Goal: Information Seeking & Learning: Learn about a topic

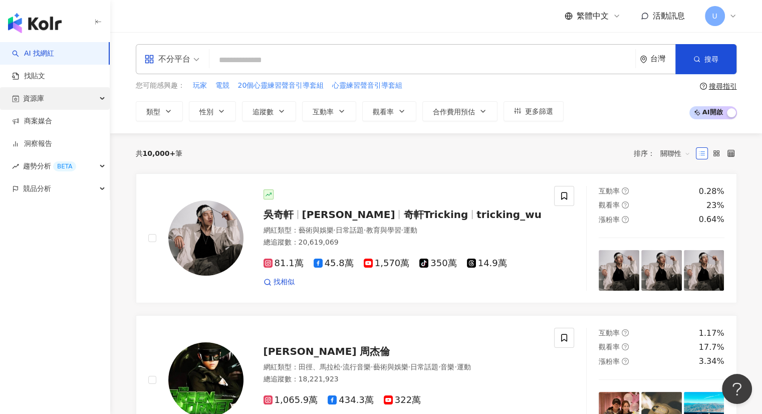
click at [74, 99] on div "資源庫" at bounding box center [55, 98] width 110 height 23
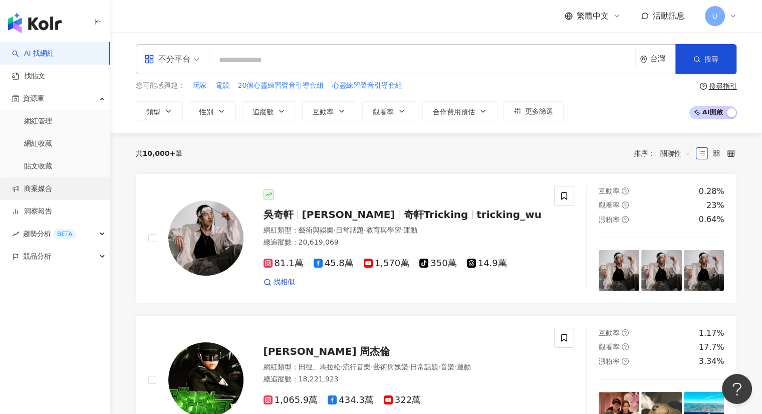
click at [52, 191] on link "商案媒合" at bounding box center [32, 189] width 40 height 10
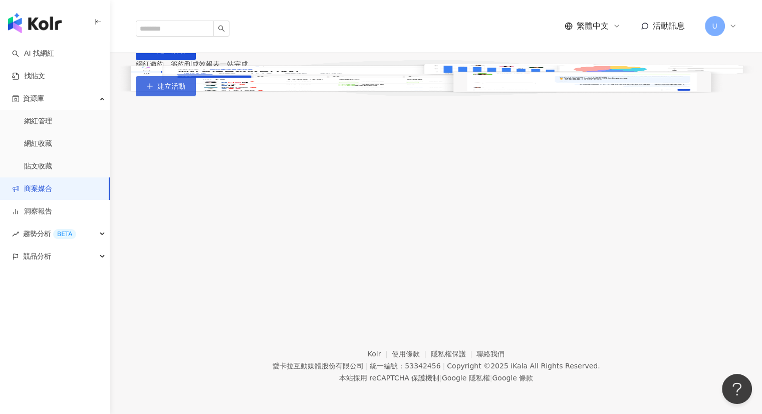
click at [196, 96] on button "建立活動" at bounding box center [166, 86] width 60 height 20
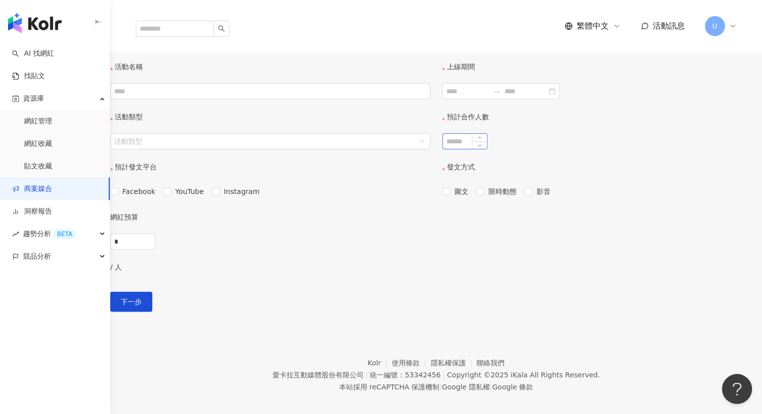
scroll to position [250, 0]
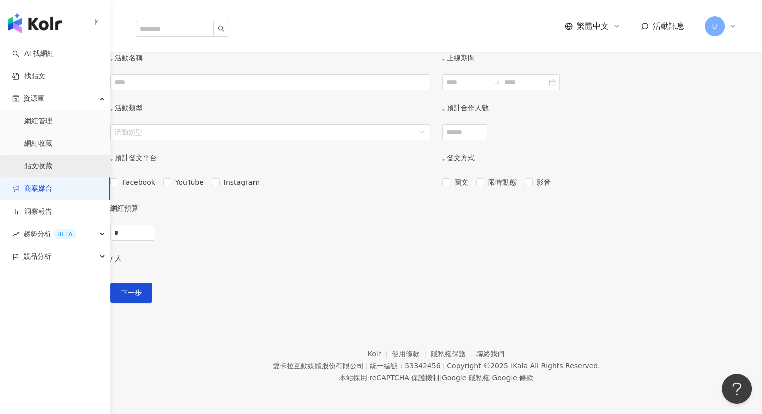
click at [52, 165] on link "貼文收藏" at bounding box center [38, 166] width 28 height 10
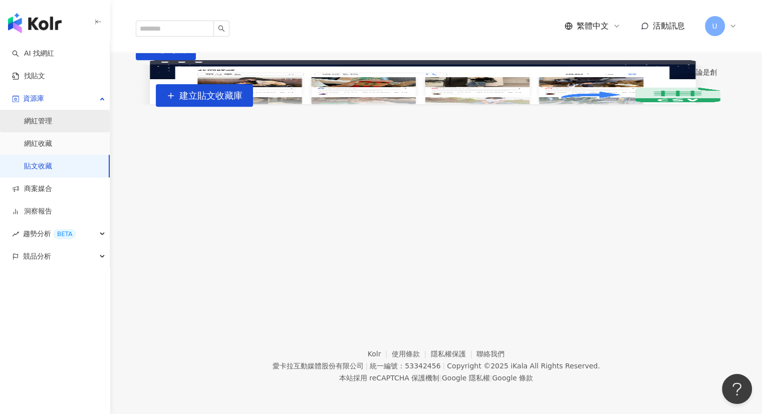
click at [52, 119] on link "網紅管理" at bounding box center [38, 121] width 28 height 10
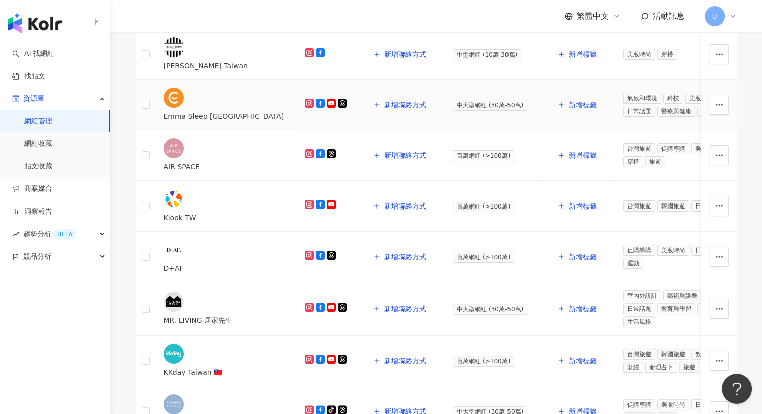
scroll to position [250, 0]
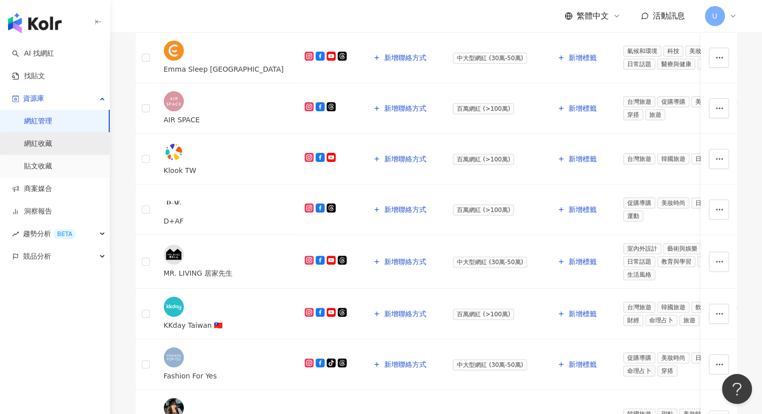
click at [52, 141] on link "網紅收藏" at bounding box center [38, 144] width 28 height 10
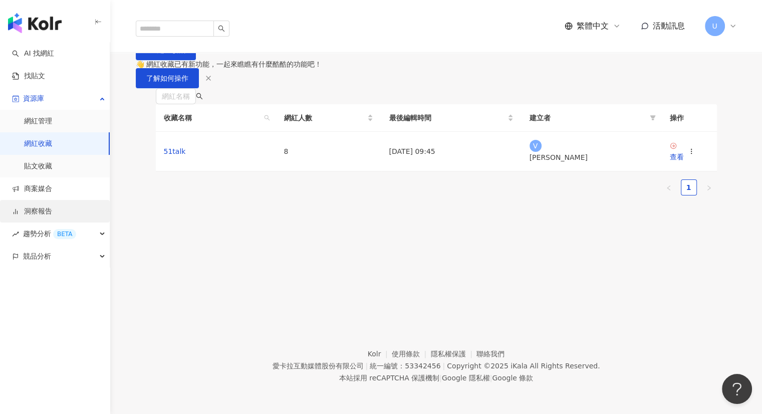
click at [52, 209] on link "洞察報告" at bounding box center [32, 211] width 40 height 10
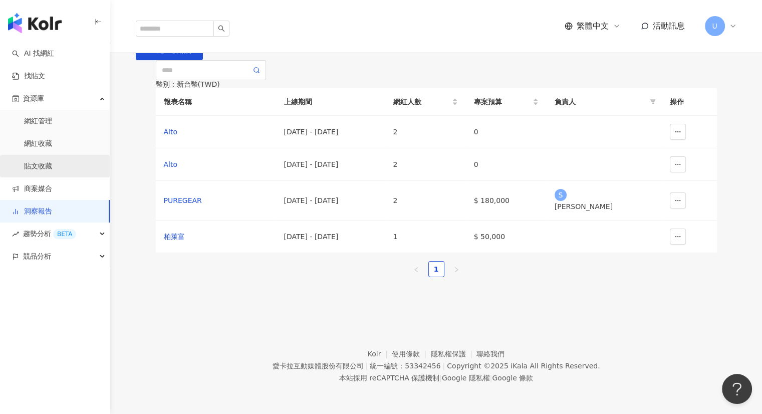
click at [52, 161] on link "貼文收藏" at bounding box center [38, 166] width 28 height 10
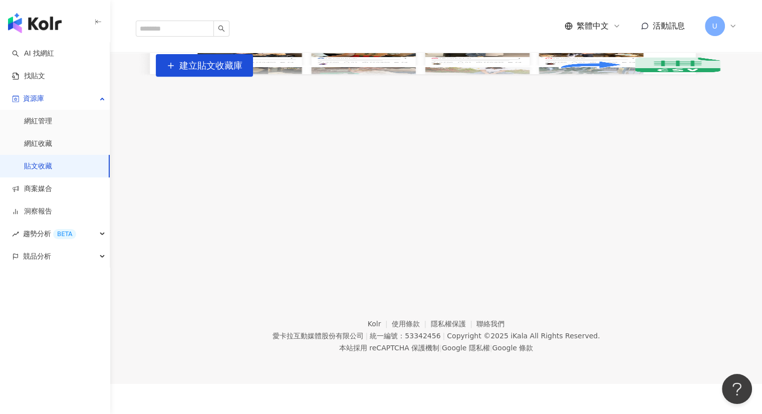
scroll to position [46, 0]
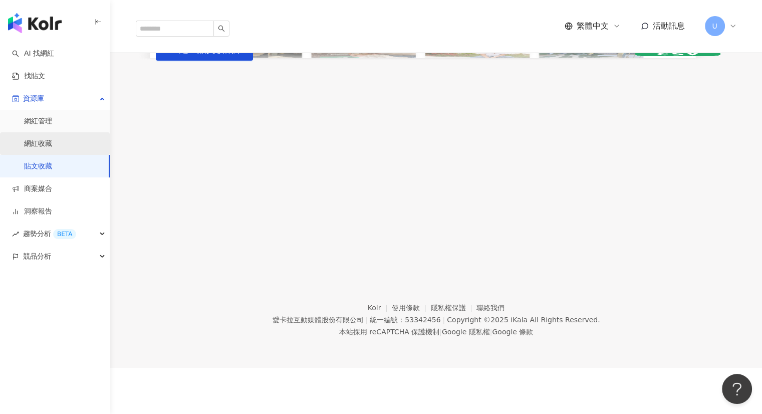
click at [52, 139] on link "網紅收藏" at bounding box center [38, 144] width 28 height 10
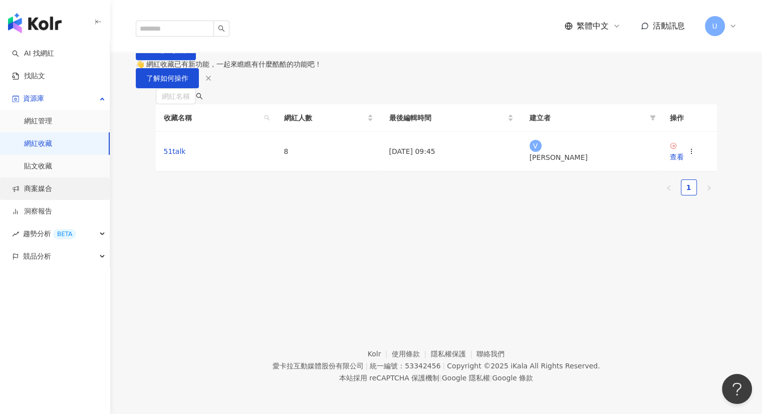
click at [52, 189] on link "商案媒合" at bounding box center [32, 189] width 40 height 10
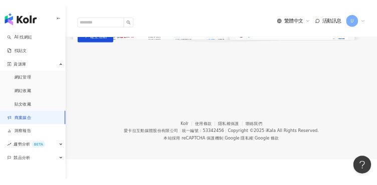
scroll to position [50, 0]
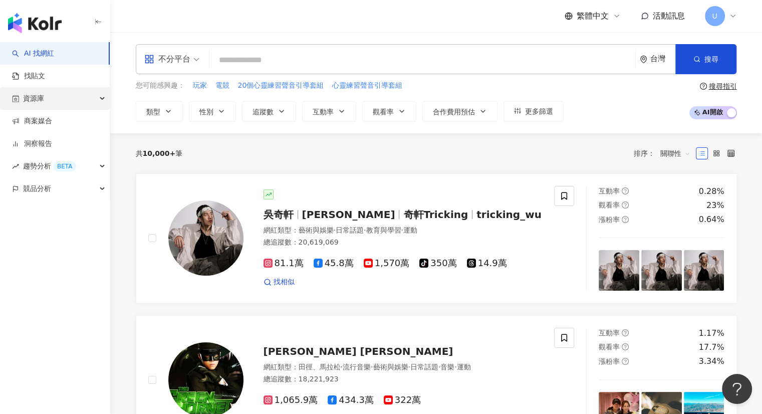
click at [76, 96] on div "資源庫" at bounding box center [55, 98] width 110 height 23
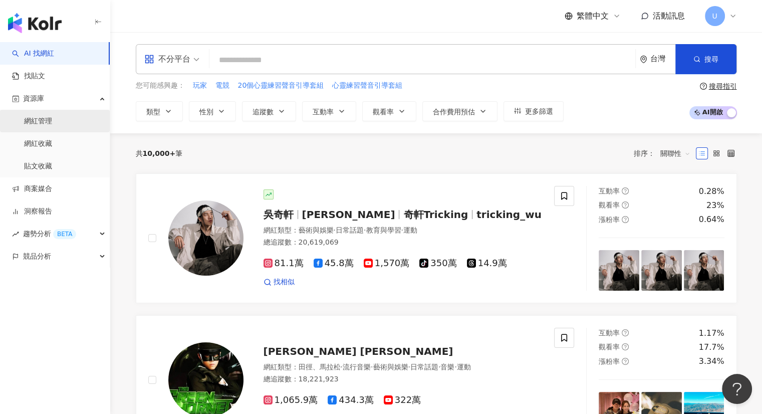
click at [52, 119] on link "網紅管理" at bounding box center [38, 121] width 28 height 10
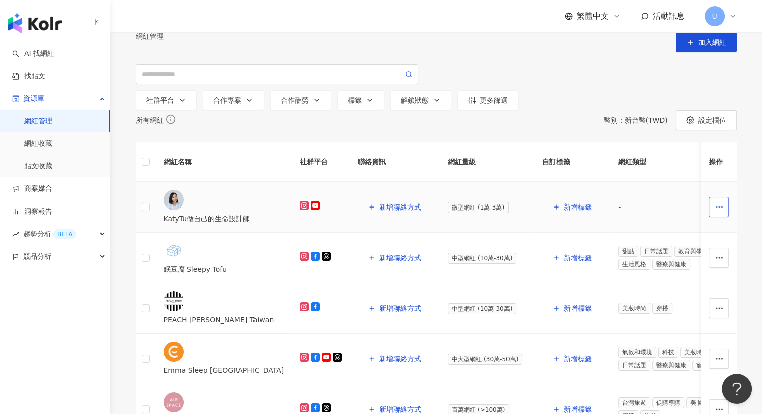
click at [715, 211] on icon "button" at bounding box center [719, 206] width 9 height 9
click at [697, 325] on span "移除網紅管理" at bounding box center [692, 329] width 42 height 8
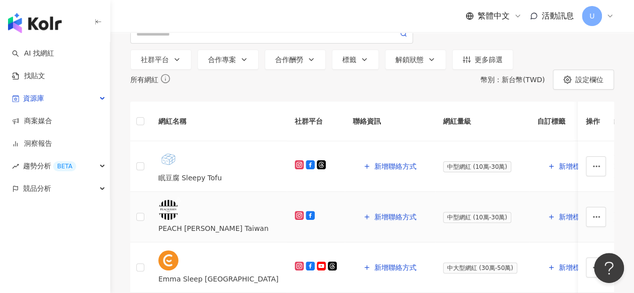
scroll to position [50, 0]
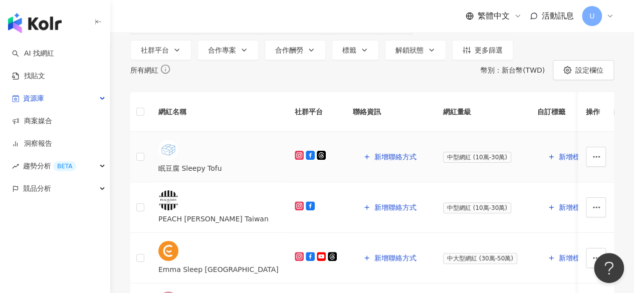
click at [345, 182] on td "新增聯絡方式" at bounding box center [390, 157] width 90 height 51
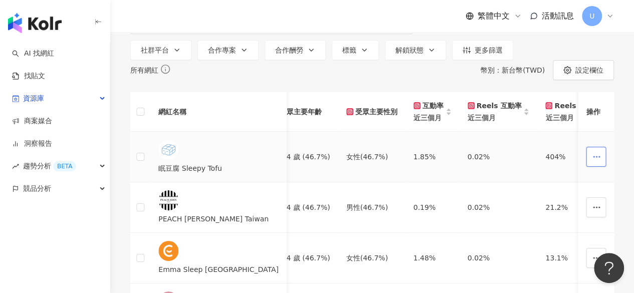
scroll to position [0, 701]
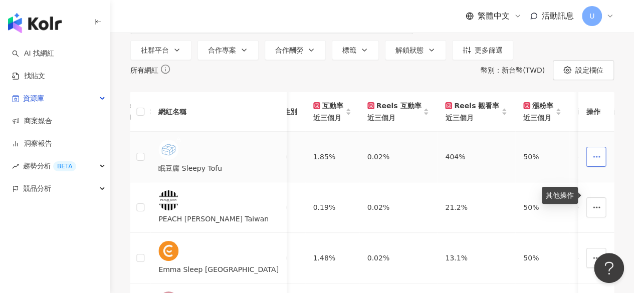
click at [595, 167] on button "button" at bounding box center [595, 157] width 20 height 20
click at [437, 182] on td "404%" at bounding box center [476, 157] width 78 height 51
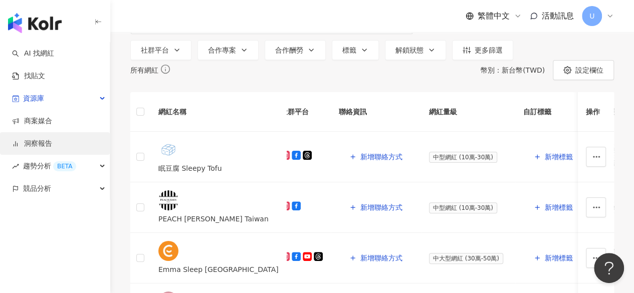
scroll to position [0, 0]
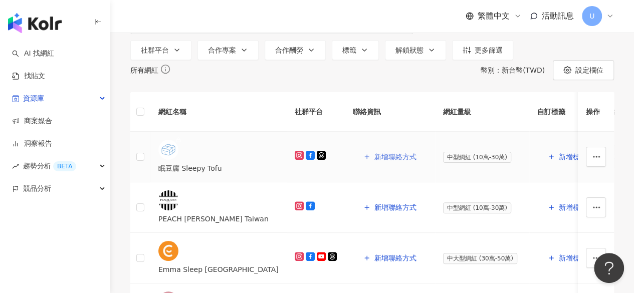
click at [379, 161] on span "新增聯絡方式" at bounding box center [395, 157] width 42 height 8
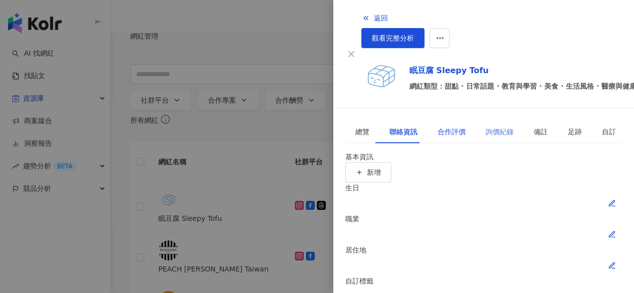
drag, startPoint x: 442, startPoint y: 101, endPoint x: 495, endPoint y: 104, distance: 53.2
click at [442, 126] on div "合作評價" at bounding box center [451, 131] width 28 height 11
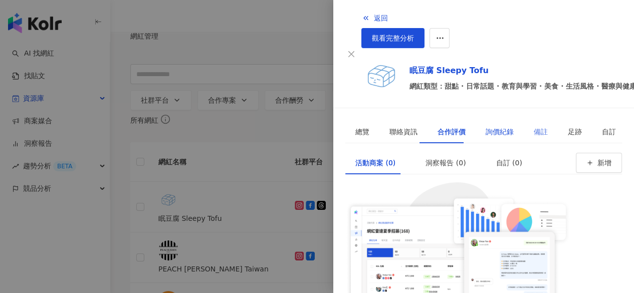
drag, startPoint x: 492, startPoint y: 103, endPoint x: 528, endPoint y: 103, distance: 35.6
click at [492, 126] on div "詢價紀錄" at bounding box center [499, 131] width 28 height 11
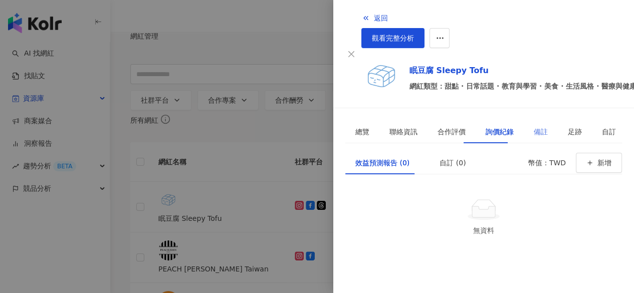
click at [532, 120] on div "備註" at bounding box center [540, 131] width 34 height 23
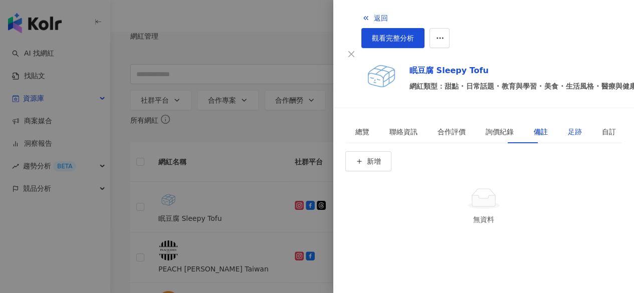
click at [567, 126] on div "足跡" at bounding box center [574, 131] width 14 height 11
click at [593, 120] on div "自訂" at bounding box center [608, 131] width 34 height 23
click at [356, 126] on div "總覽" at bounding box center [362, 131] width 14 height 11
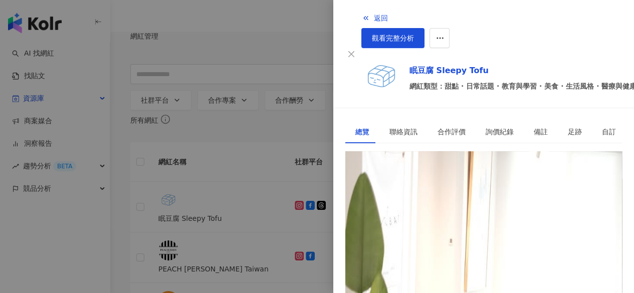
scroll to position [329, 0]
click at [239, 192] on div at bounding box center [317, 146] width 634 height 293
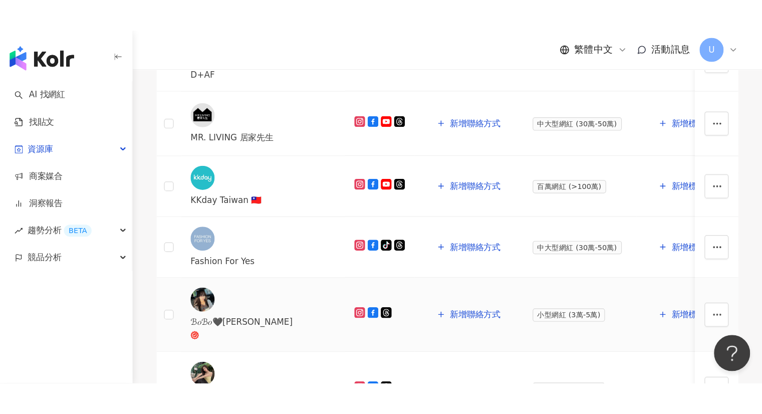
scroll to position [451, 0]
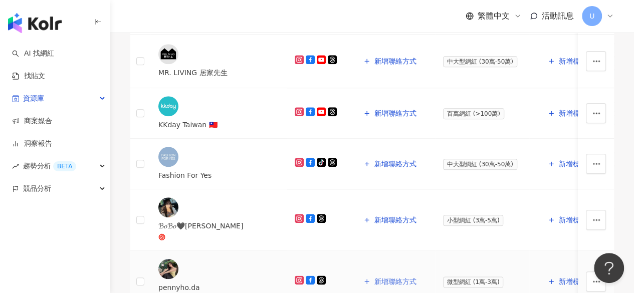
click at [356, 271] on button "新增聯絡方式" at bounding box center [390, 281] width 74 height 20
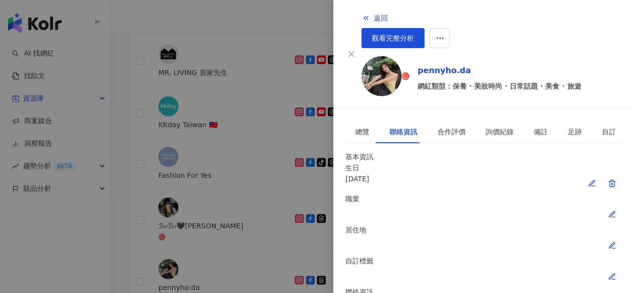
click at [266, 159] on div at bounding box center [317, 146] width 634 height 293
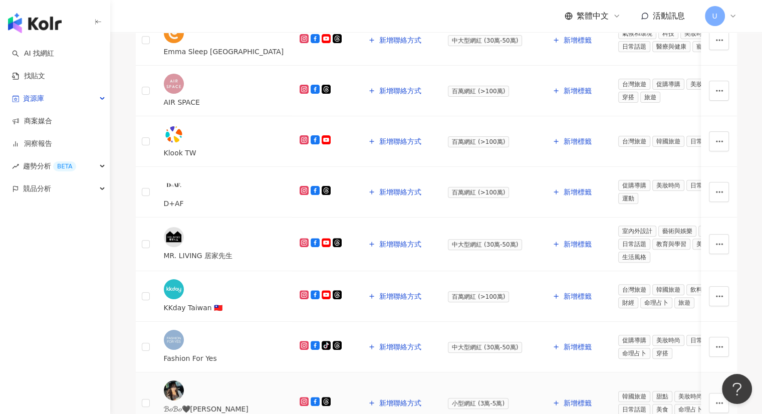
scroll to position [250, 0]
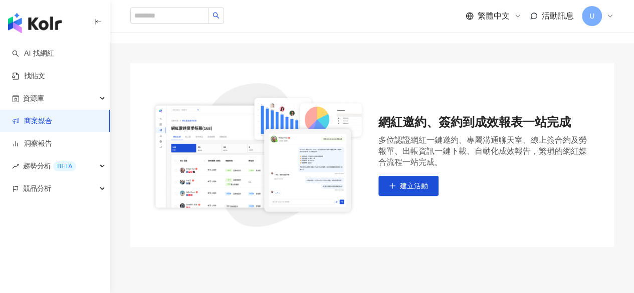
click at [406, 130] on div "網紅邀約、簽約到成效報表一站完成" at bounding box center [486, 122] width 216 height 17
click at [413, 144] on div "多位認證網紅一鍵邀約、專屬溝通聊天室、線上簽合約及勞報單、出帳資訊一鍵下載、自動化成效報告，繁瑣的網紅媒合流程一站完成。" at bounding box center [486, 151] width 216 height 33
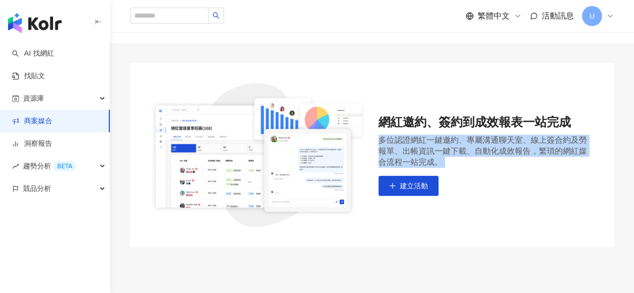
click at [413, 144] on div "多位認證網紅一鍵邀約、專屬溝通聊天室、線上簽合約及勞報單、出帳資訊一鍵下載、自動化成效報告，繁瑣的網紅媒合流程一站完成。" at bounding box center [486, 151] width 216 height 33
click at [461, 146] on div "多位認證網紅一鍵邀約、專屬溝通聊天室、線上簽合約及勞報單、出帳資訊一鍵下載、自動化成效報告，繁瑣的網紅媒合流程一站完成。" at bounding box center [486, 151] width 216 height 33
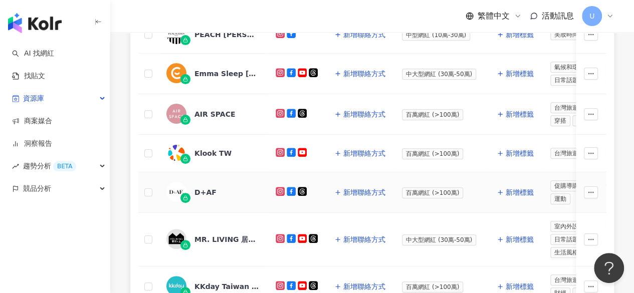
scroll to position [250, 0]
click at [231, 72] on div "Emma Sleep [GEOGRAPHIC_DATA]" at bounding box center [226, 74] width 65 height 10
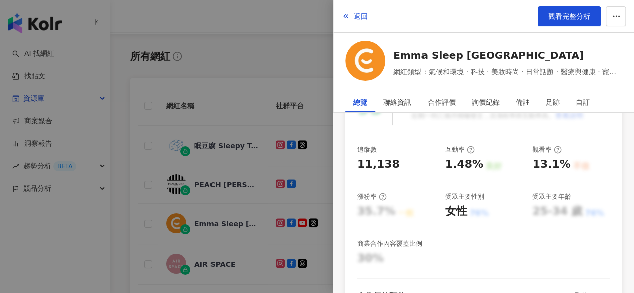
scroll to position [79, 0]
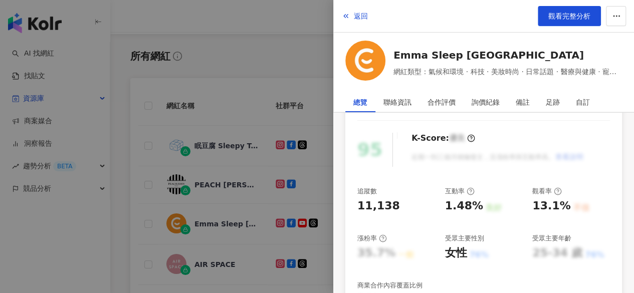
click at [230, 168] on div at bounding box center [317, 146] width 634 height 293
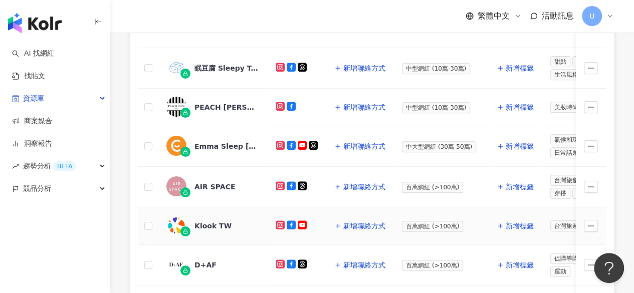
scroll to position [200, 0]
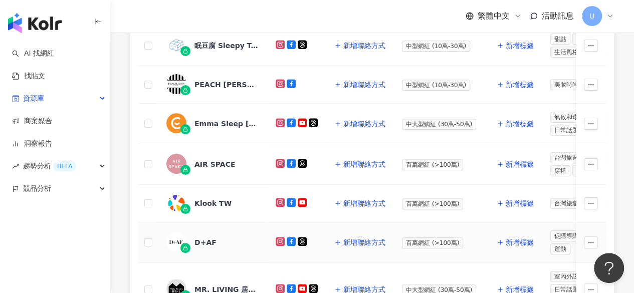
click at [207, 185] on div "D+AF" at bounding box center [205, 242] width 22 height 10
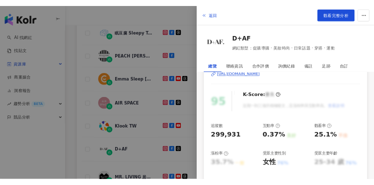
scroll to position [0, 0]
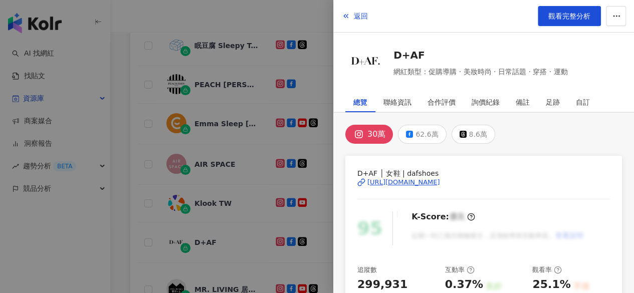
click at [257, 137] on div at bounding box center [317, 146] width 634 height 293
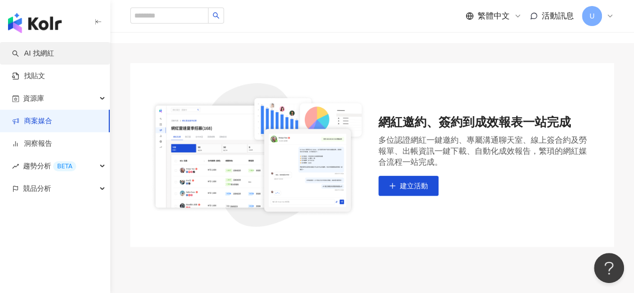
click at [54, 52] on link "AI 找網紅" at bounding box center [33, 54] width 42 height 10
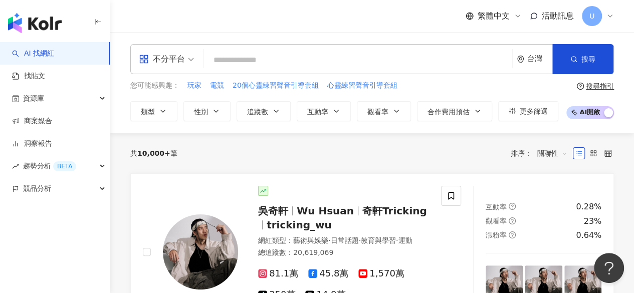
click at [289, 60] on input "search" at bounding box center [358, 60] width 300 height 19
click at [260, 120] on button "追蹤數" at bounding box center [263, 111] width 54 height 20
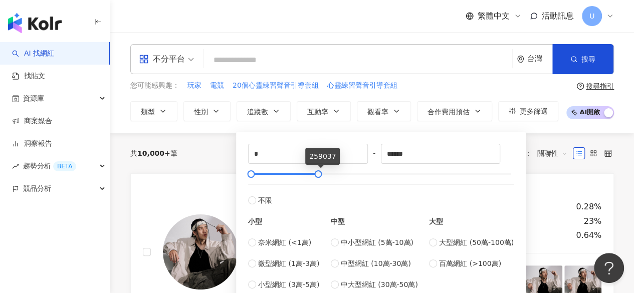
type input "******"
drag, startPoint x: 395, startPoint y: 172, endPoint x: 318, endPoint y: 182, distance: 77.2
click at [318, 182] on div "* - ****** 不限 小型 奈米網紅 (<1萬) 微型網紅 (1萬-3萬) 小型網紅 (3萬-5萬) 中型 中小型網紅 (5萬-10萬) 中型網紅 (1…" at bounding box center [380, 217] width 265 height 146
click at [517, 113] on button "更多篩選" at bounding box center [528, 111] width 60 height 20
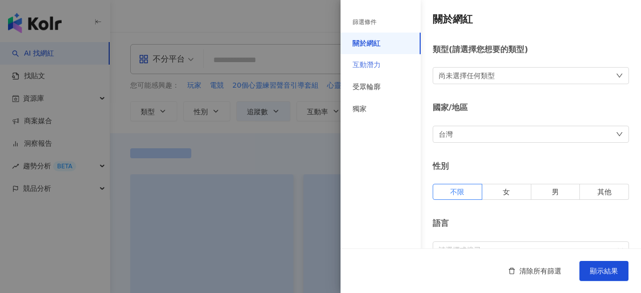
click at [385, 59] on div "互動潛力" at bounding box center [381, 65] width 80 height 22
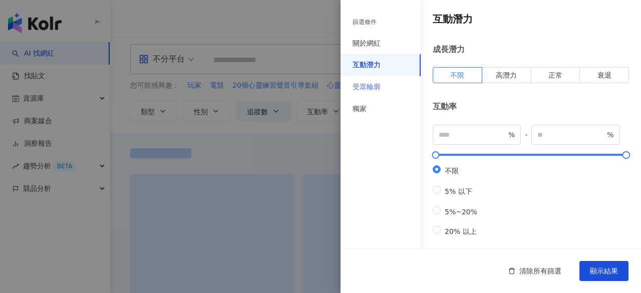
scroll to position [100, 0]
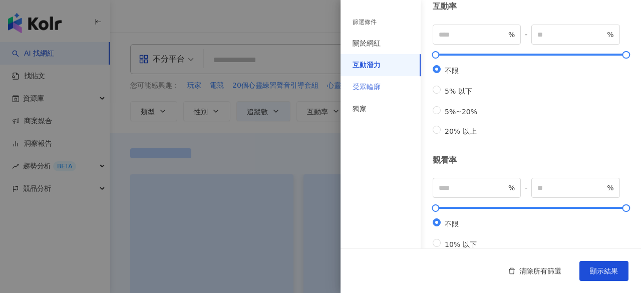
click at [383, 89] on div "受眾輪廓" at bounding box center [381, 87] width 80 height 22
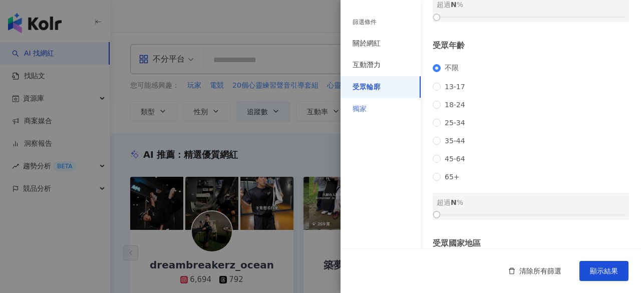
click at [370, 113] on div "獨家" at bounding box center [381, 109] width 80 height 22
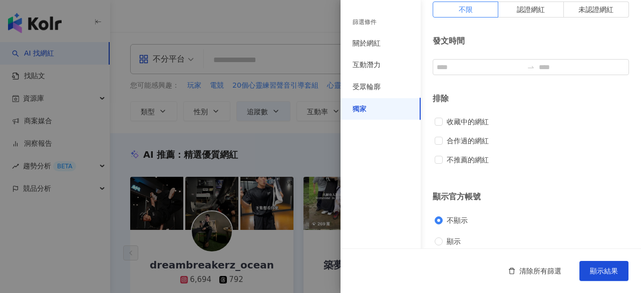
scroll to position [75, 0]
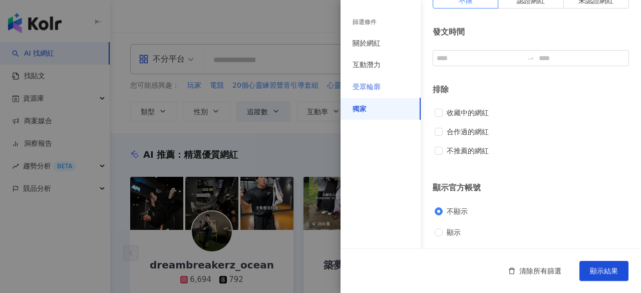
click at [378, 97] on div "受眾輪廓" at bounding box center [381, 87] width 80 height 22
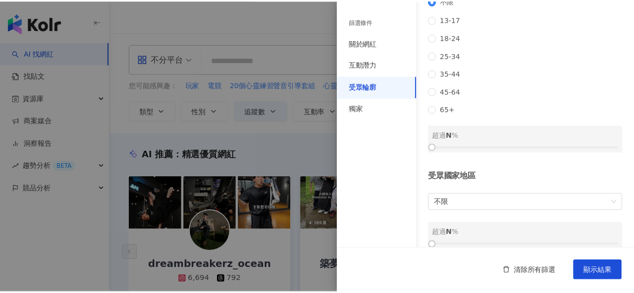
scroll to position [193, 0]
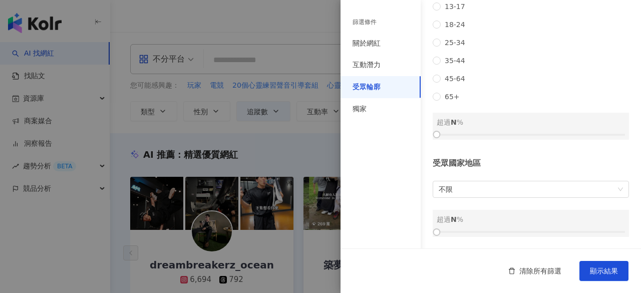
click at [253, 153] on div at bounding box center [320, 146] width 641 height 293
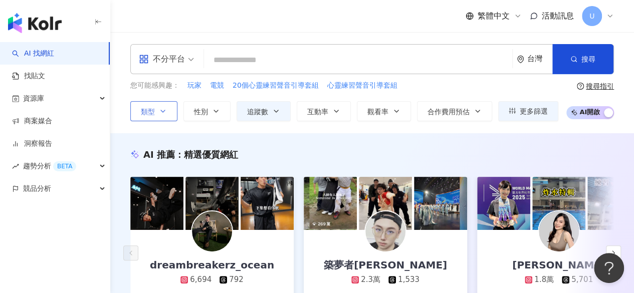
click at [145, 118] on button "類型" at bounding box center [153, 111] width 47 height 20
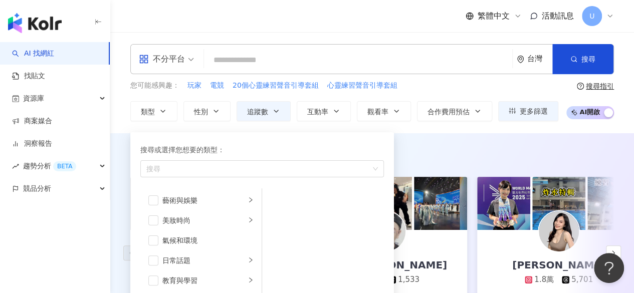
click at [186, 62] on span "不分平台" at bounding box center [166, 59] width 55 height 16
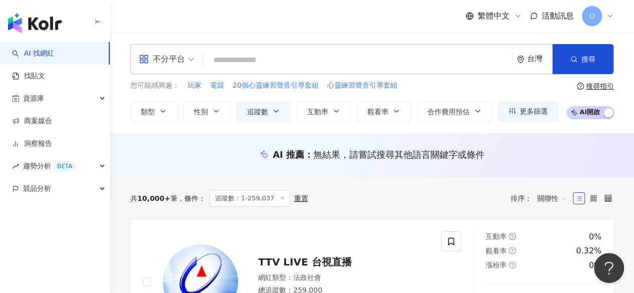
click at [35, 19] on img "button" at bounding box center [35, 23] width 54 height 20
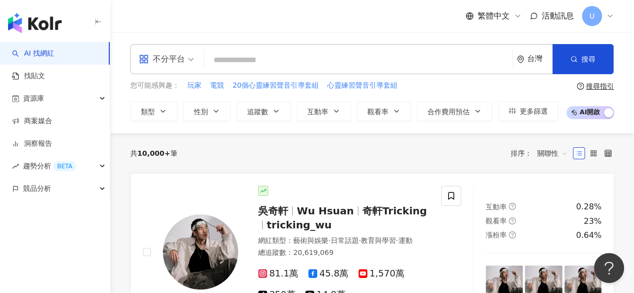
click at [280, 151] on div "共 10,000+ 筆 排序： 關聯性" at bounding box center [371, 153] width 483 height 16
click at [218, 52] on input "search" at bounding box center [358, 60] width 300 height 19
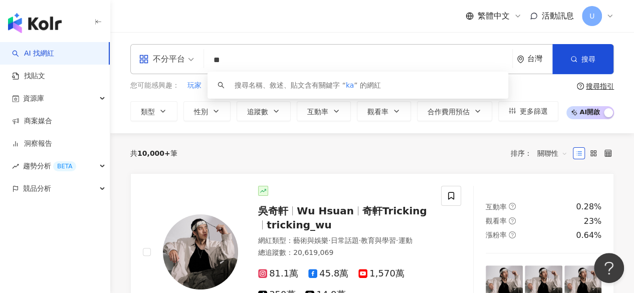
type input "*"
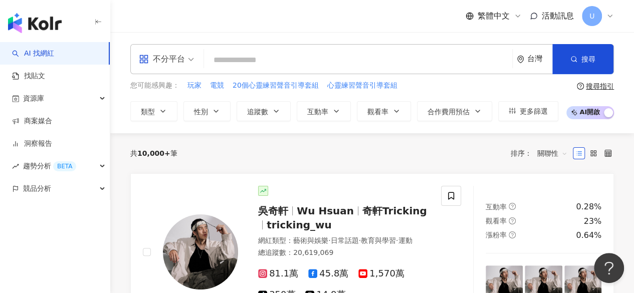
type input "*"
